Goal: Task Accomplishment & Management: Manage account settings

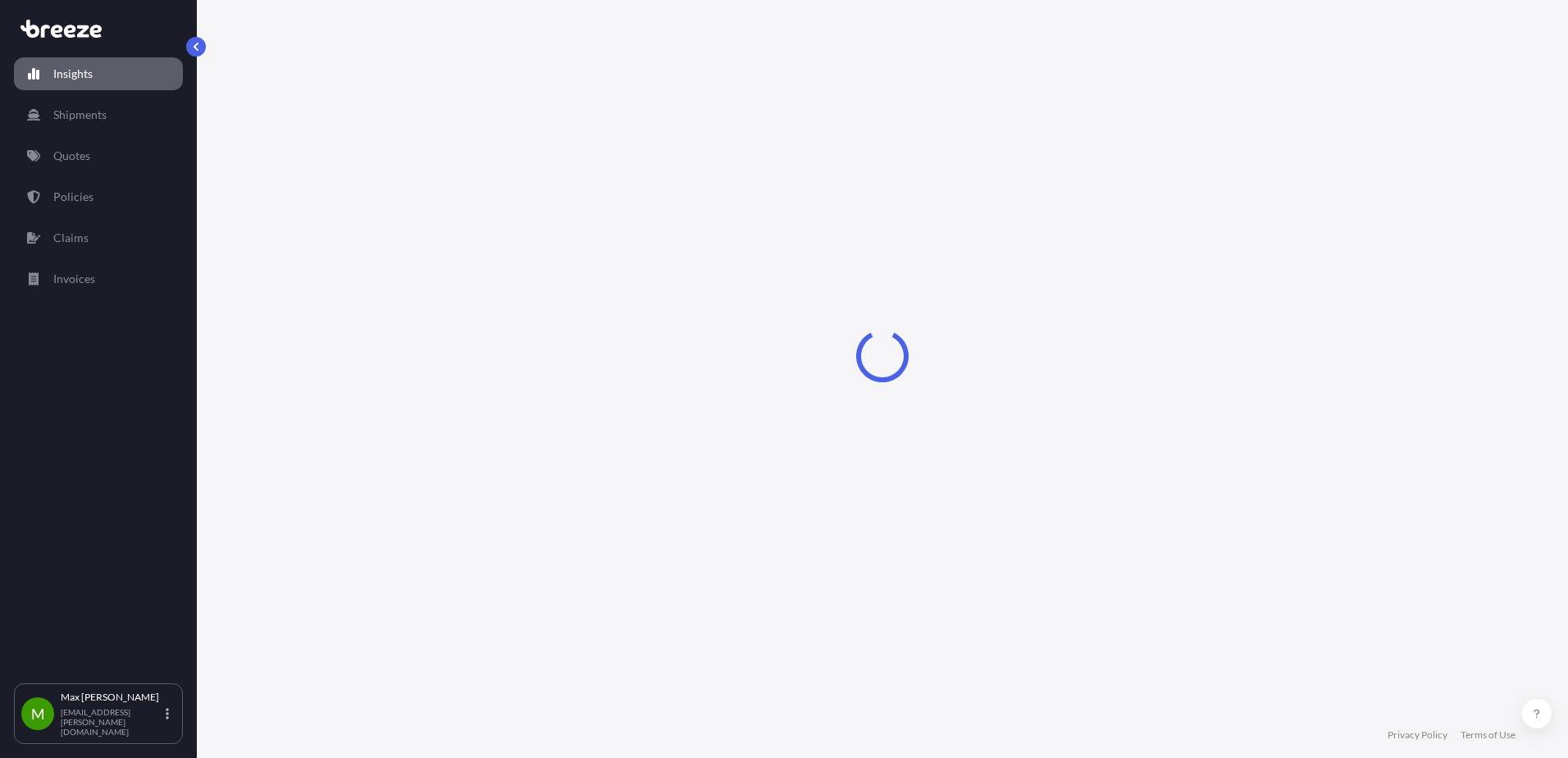
select select "2025"
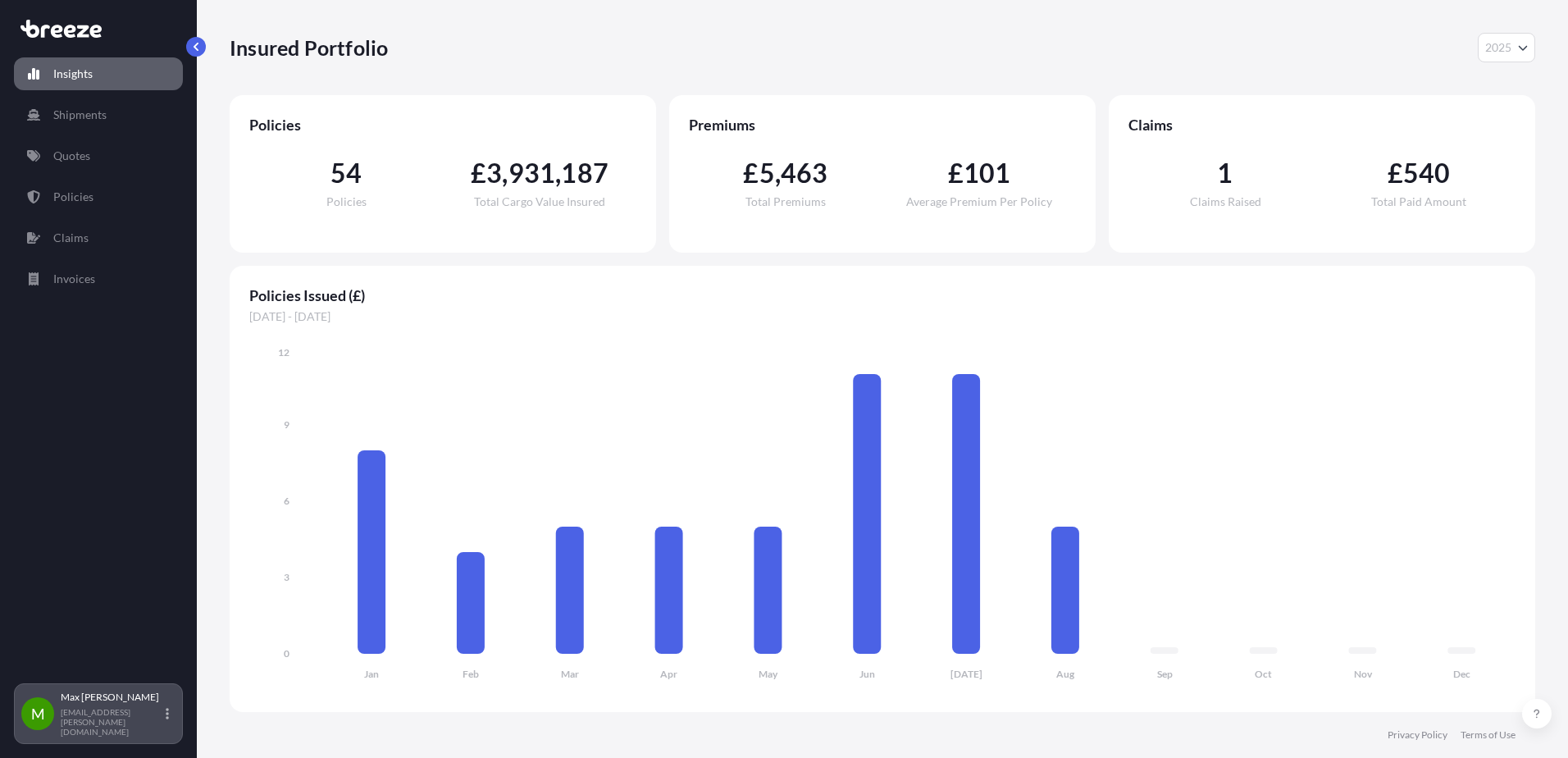
click at [117, 703] on p "[PERSON_NAME]" at bounding box center [112, 696] width 102 height 13
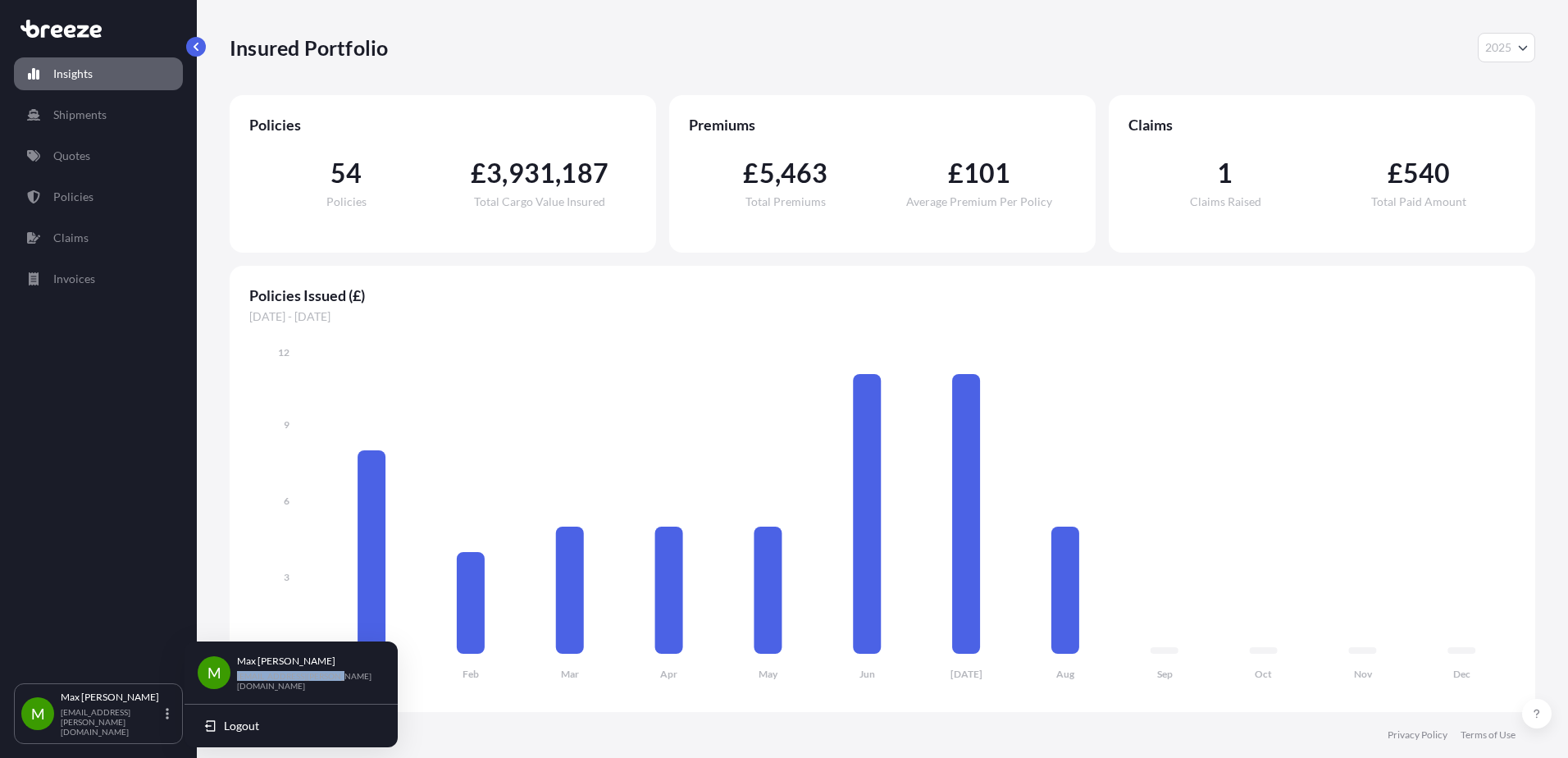
drag, startPoint x: 332, startPoint y: 677, endPoint x: 236, endPoint y: 678, distance: 96.0
click at [236, 678] on div "M [PERSON_NAME] [EMAIL_ADDRESS][PERSON_NAME][DOMAIN_NAME]" at bounding box center [290, 672] width 187 height 36
copy p "[EMAIL_ADDRESS][PERSON_NAME][DOMAIN_NAME]"
click at [231, 723] on span "Logout" at bounding box center [240, 725] width 35 height 16
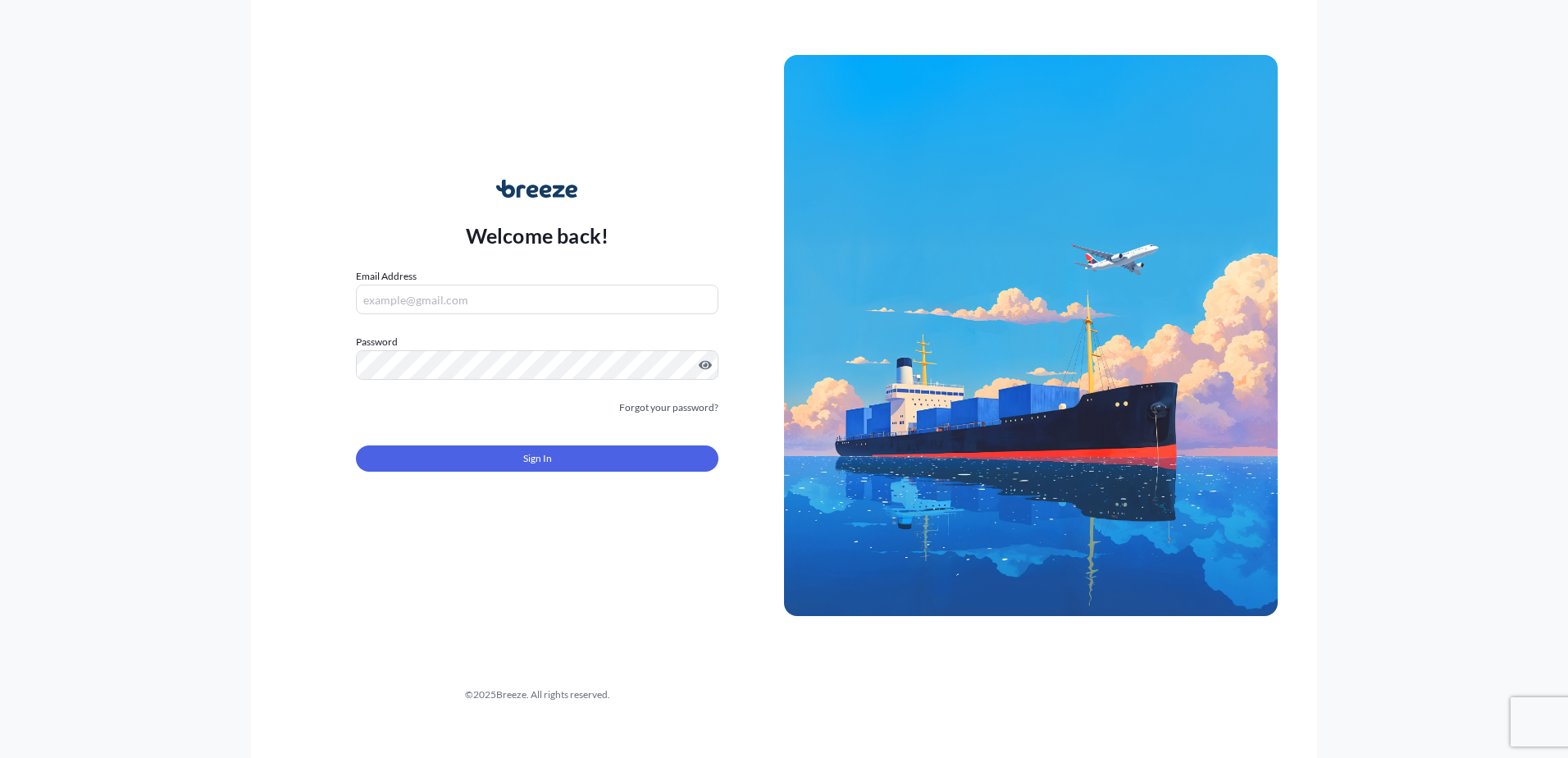
click at [460, 309] on input "Email Address" at bounding box center [537, 299] width 362 height 30
type input "[DOMAIN_NAME][EMAIL_ADDRESS][DOMAIN_NAME]"
